Goal: Transaction & Acquisition: Purchase product/service

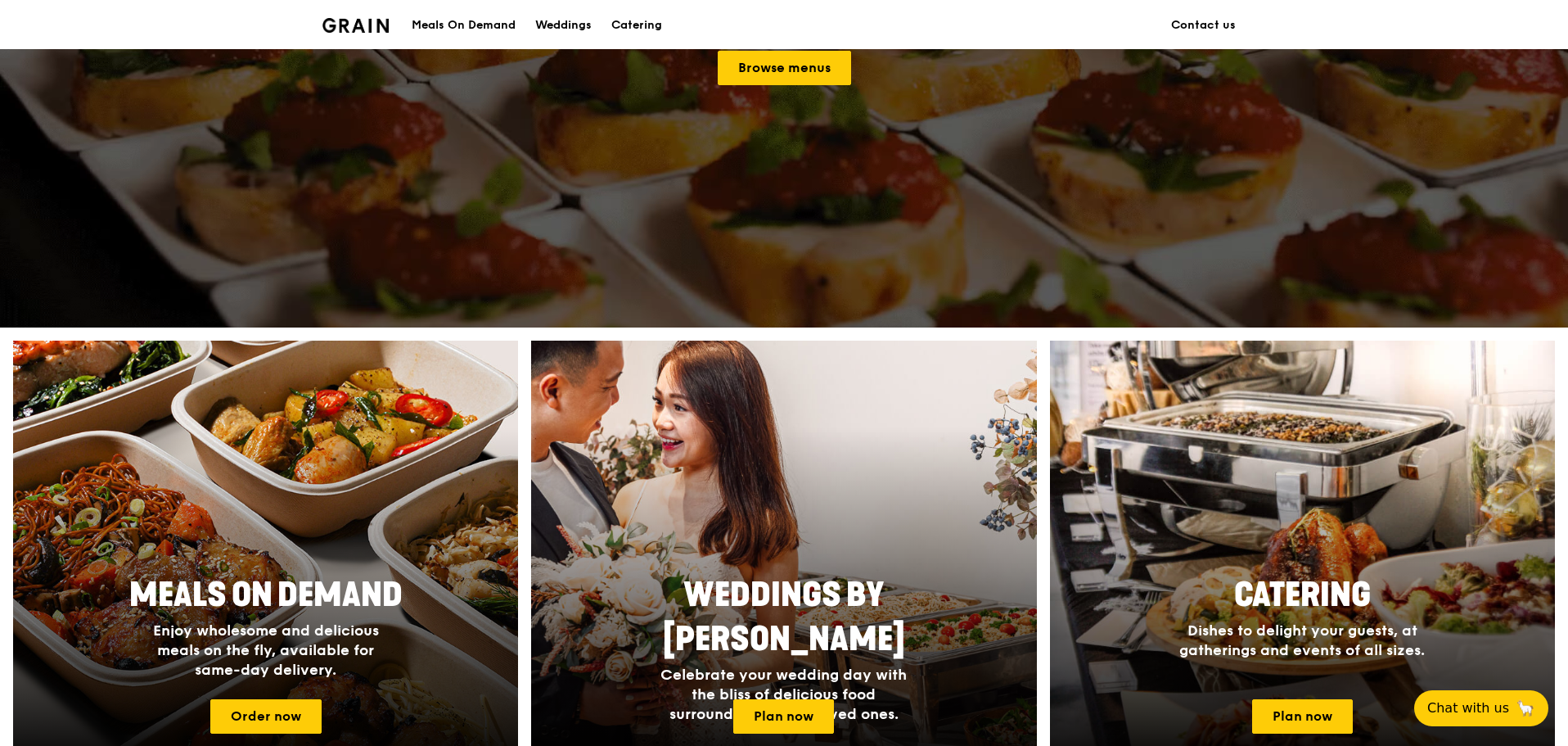
scroll to position [491, 0]
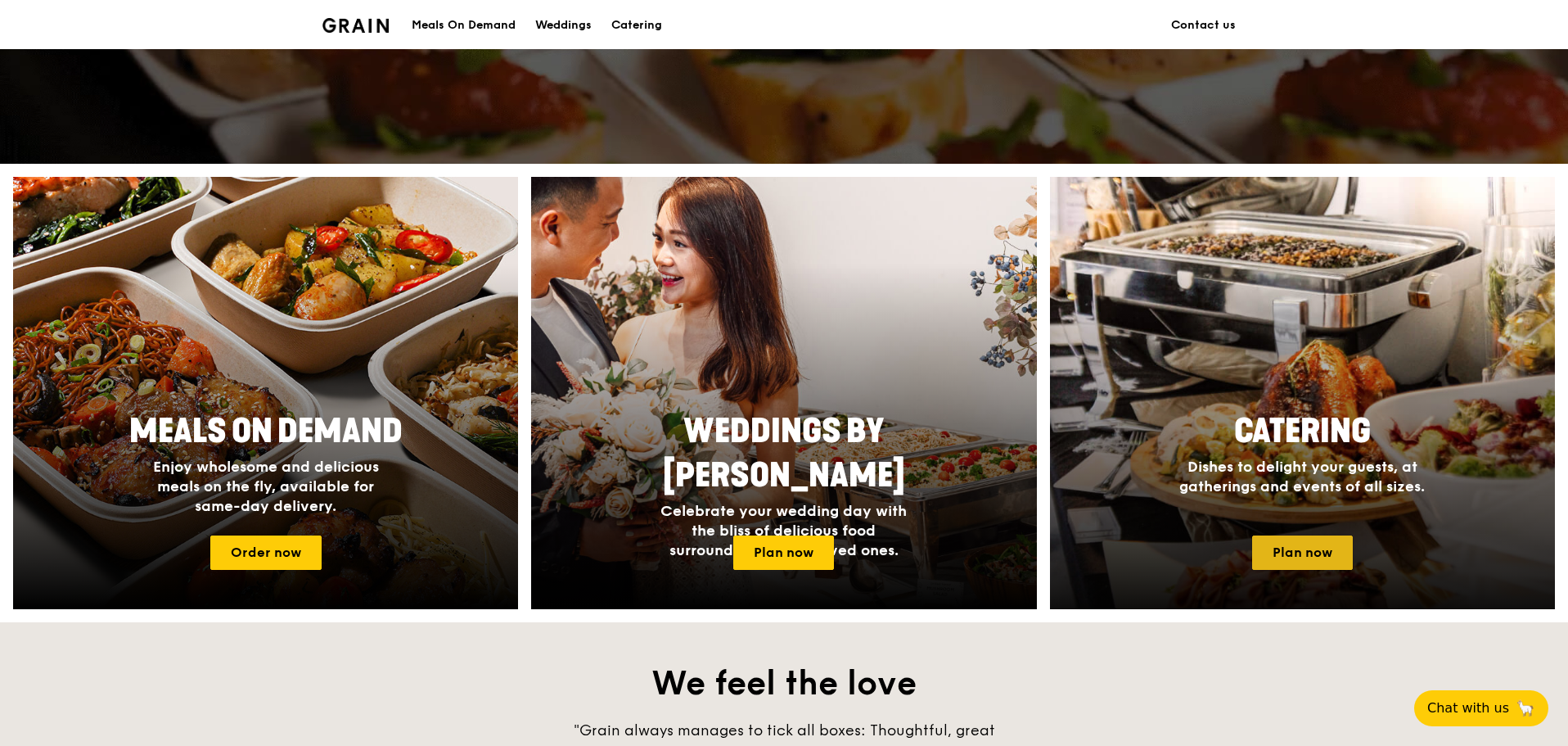
click at [1277, 564] on link "Plan now" at bounding box center [1302, 552] width 101 height 35
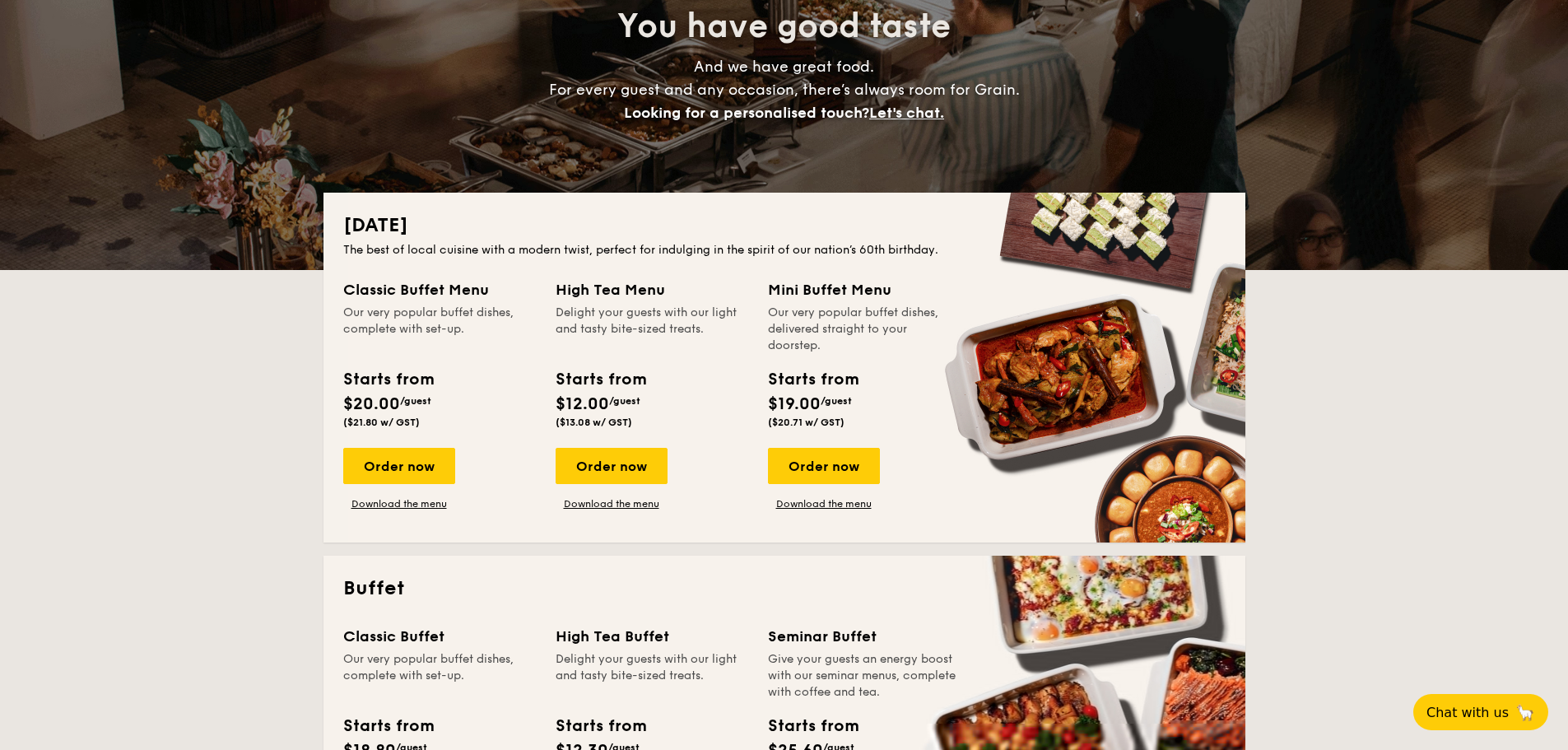
scroll to position [247, 0]
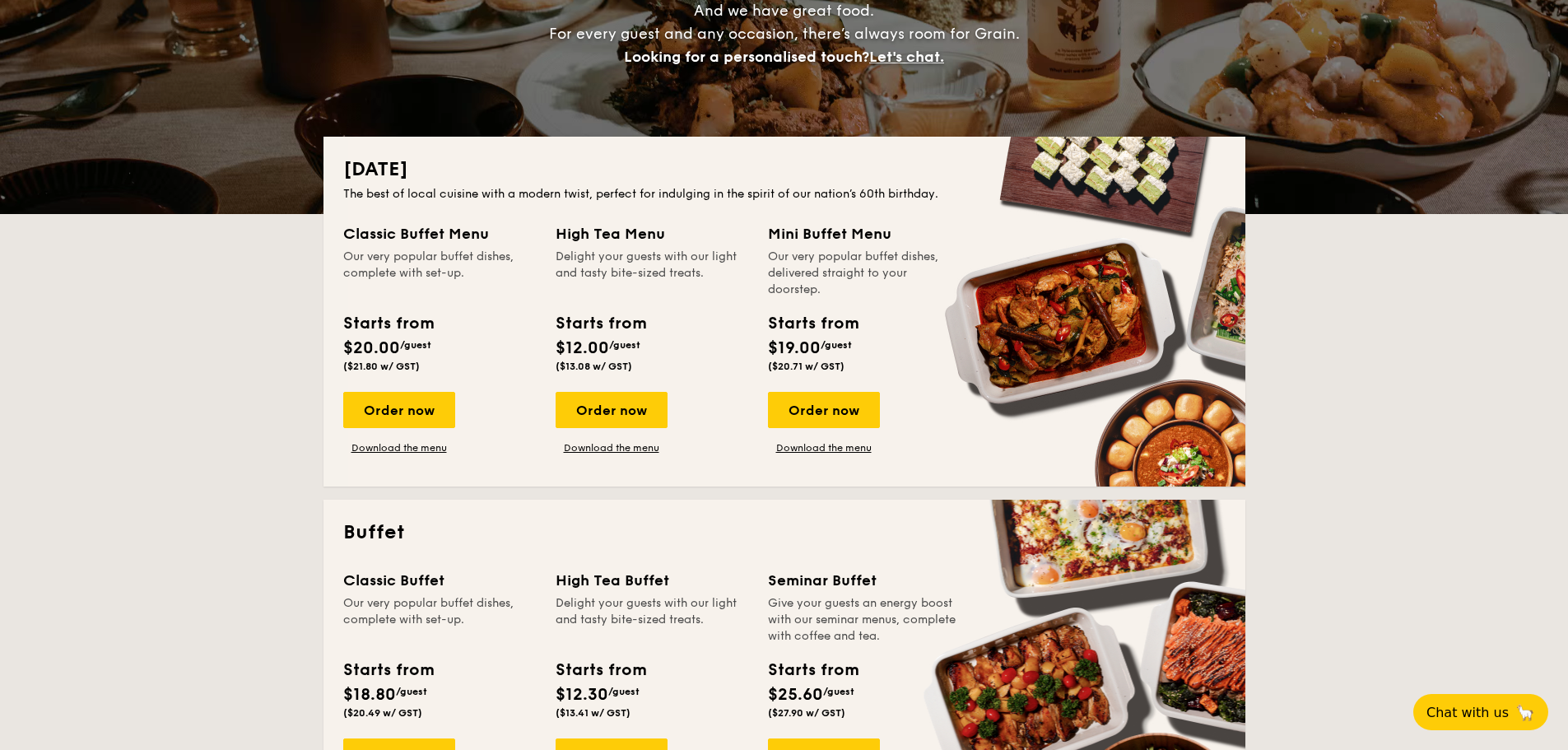
drag, startPoint x: 421, startPoint y: 410, endPoint x: 87, endPoint y: 21, distance: 512.7
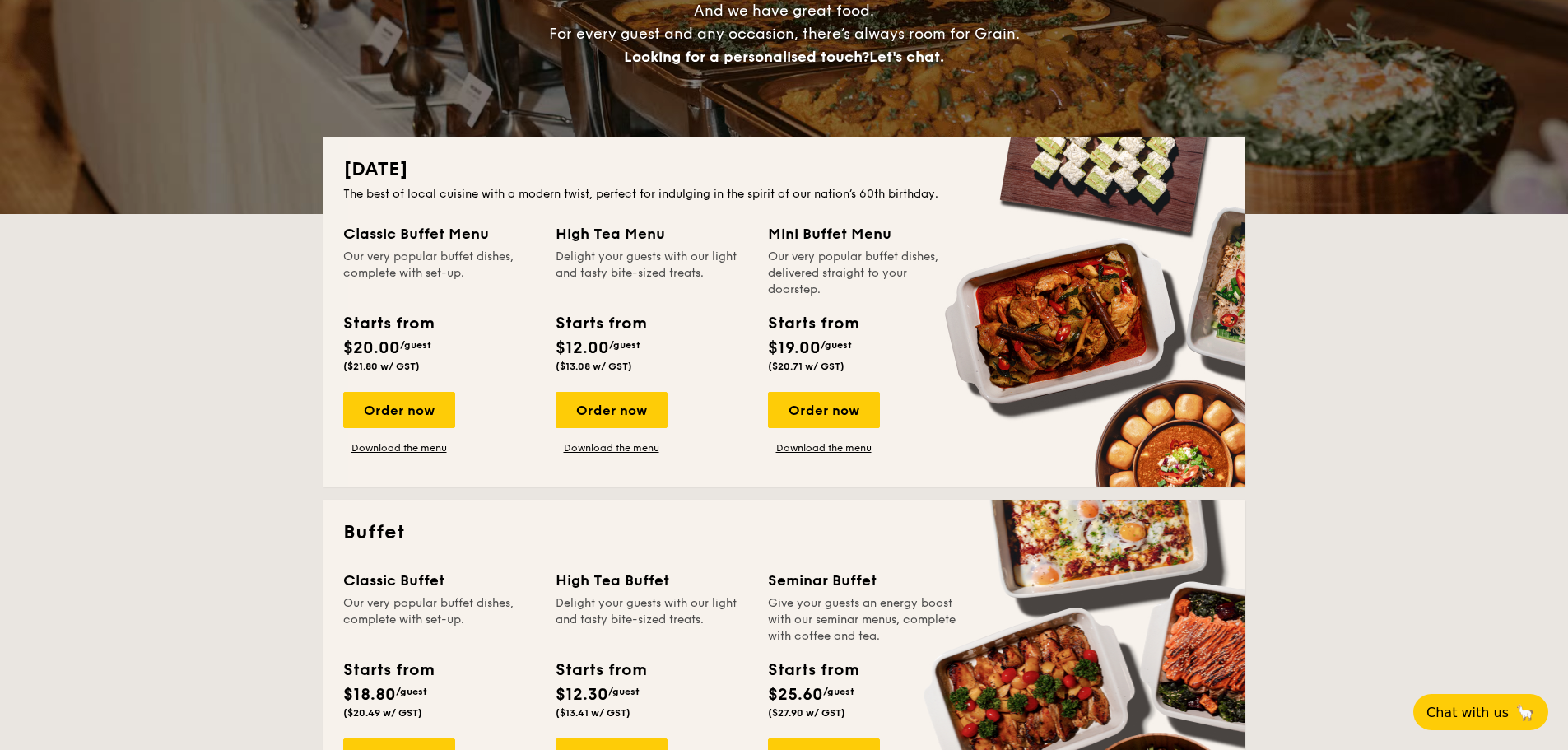
click at [422, 410] on div "Order now" at bounding box center [398, 410] width 112 height 36
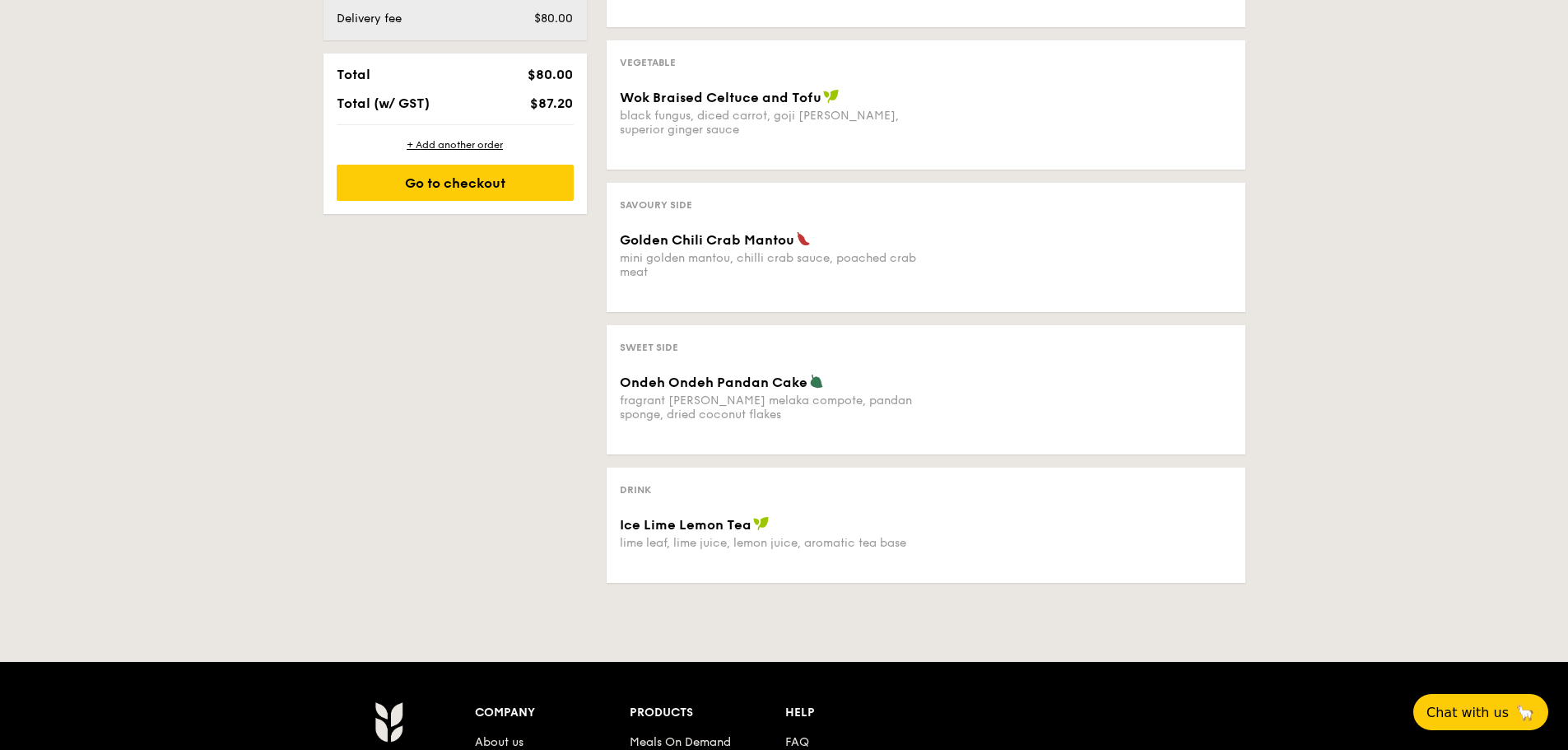
scroll to position [438, 0]
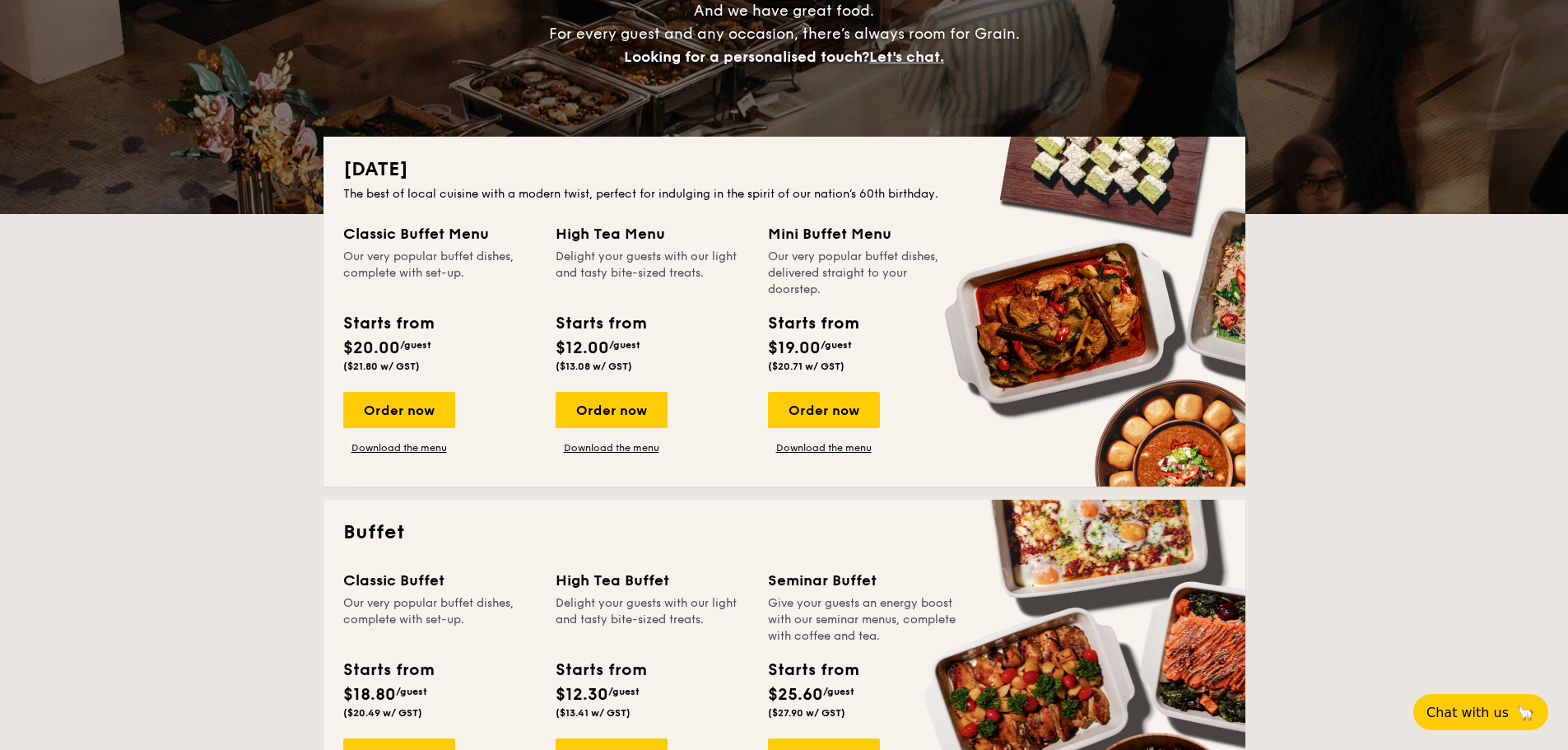
scroll to position [412, 0]
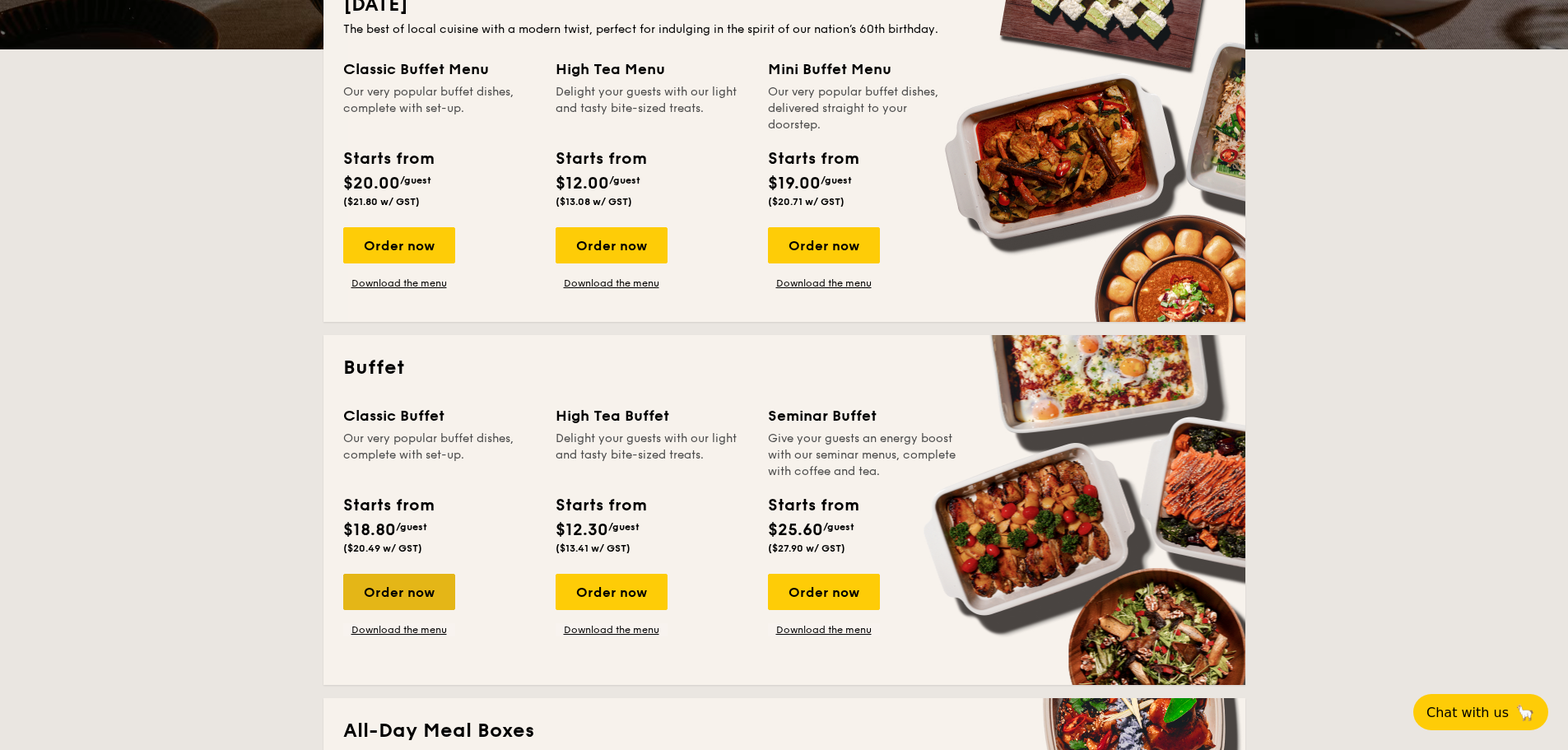
click at [412, 593] on div "Order now" at bounding box center [398, 592] width 112 height 36
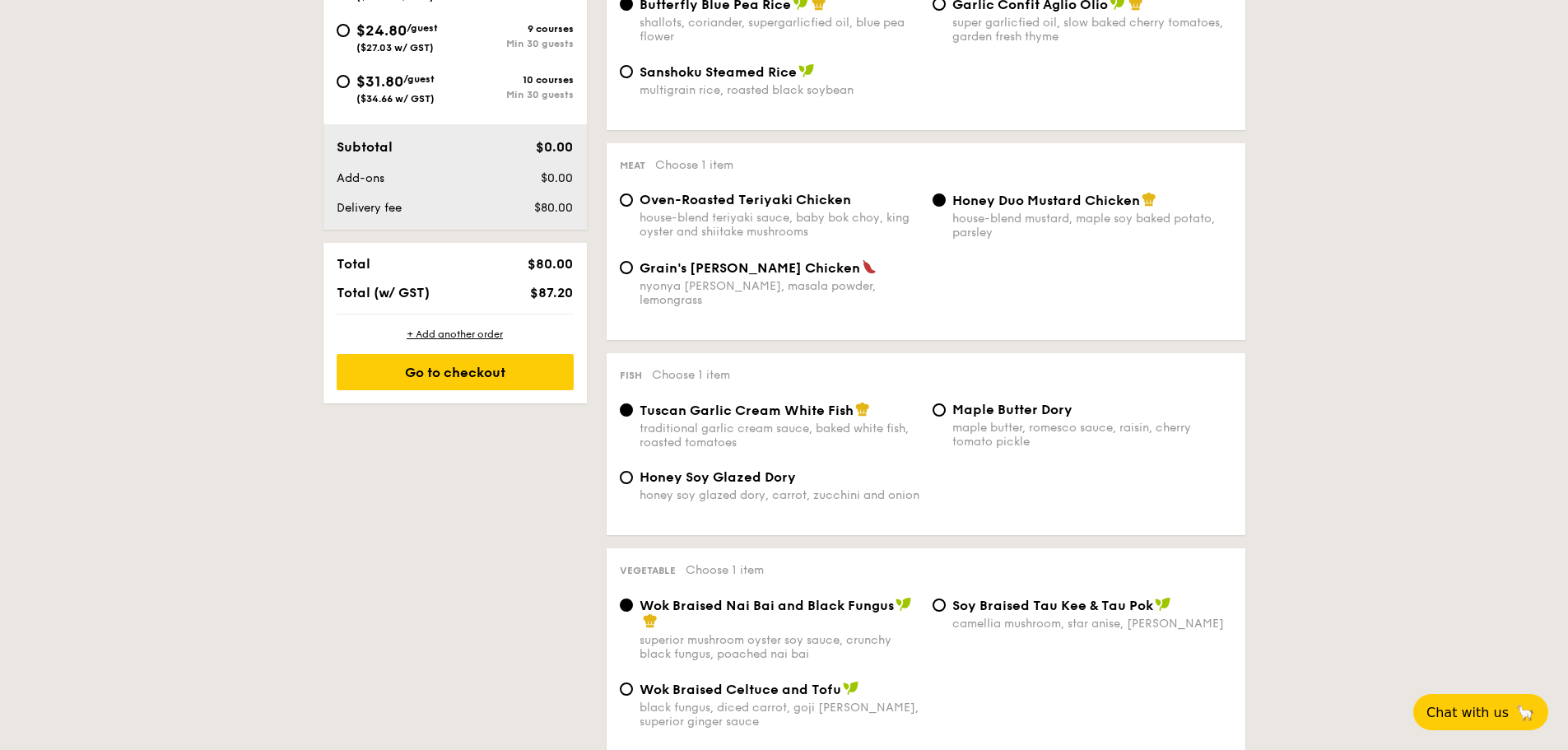
scroll to position [576, 0]
